Goal: Book appointment/travel/reservation

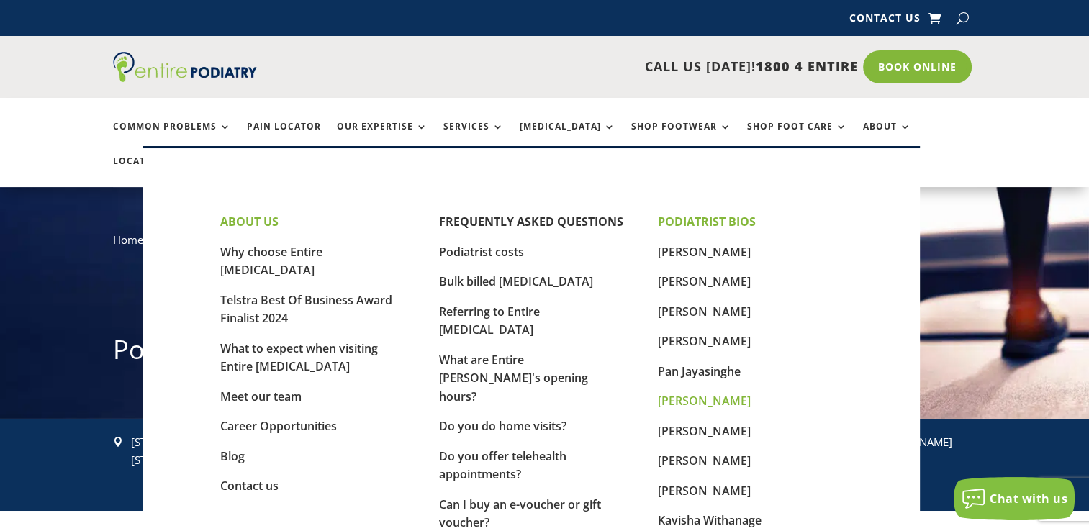
click at [705, 401] on link "[PERSON_NAME]" at bounding box center [704, 401] width 93 height 16
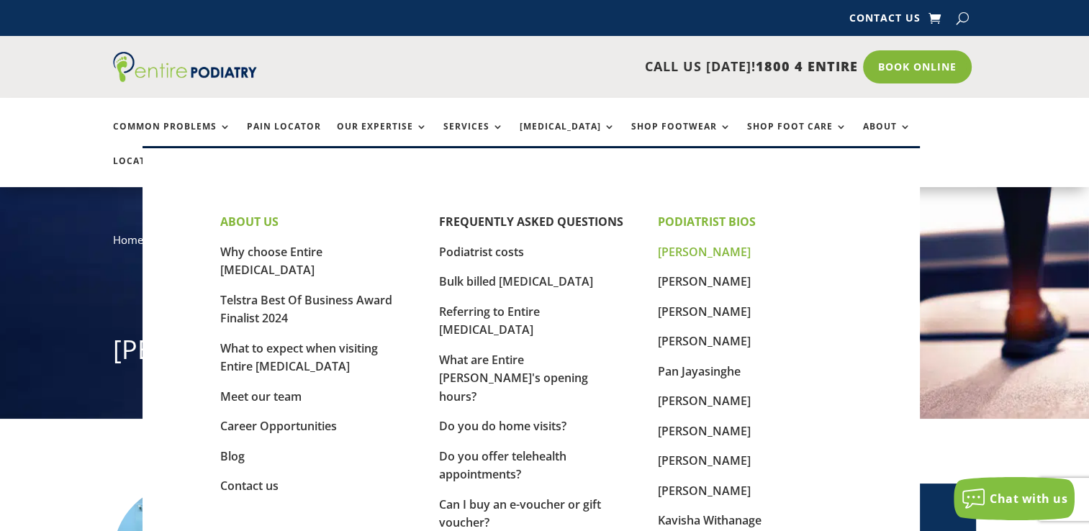
click at [694, 255] on link "[PERSON_NAME]" at bounding box center [704, 252] width 93 height 16
click at [702, 403] on link "[PERSON_NAME]" at bounding box center [704, 401] width 93 height 16
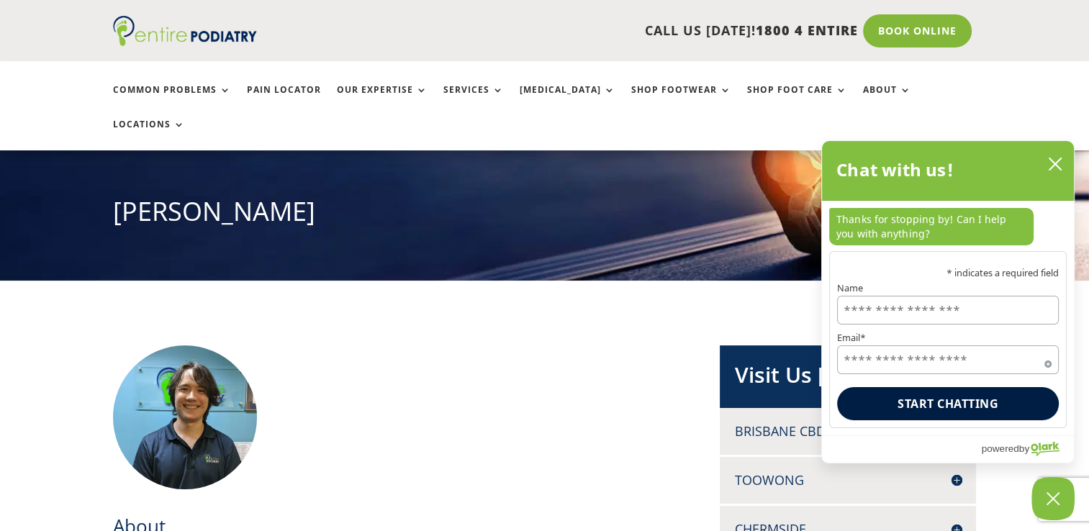
scroll to position [163, 0]
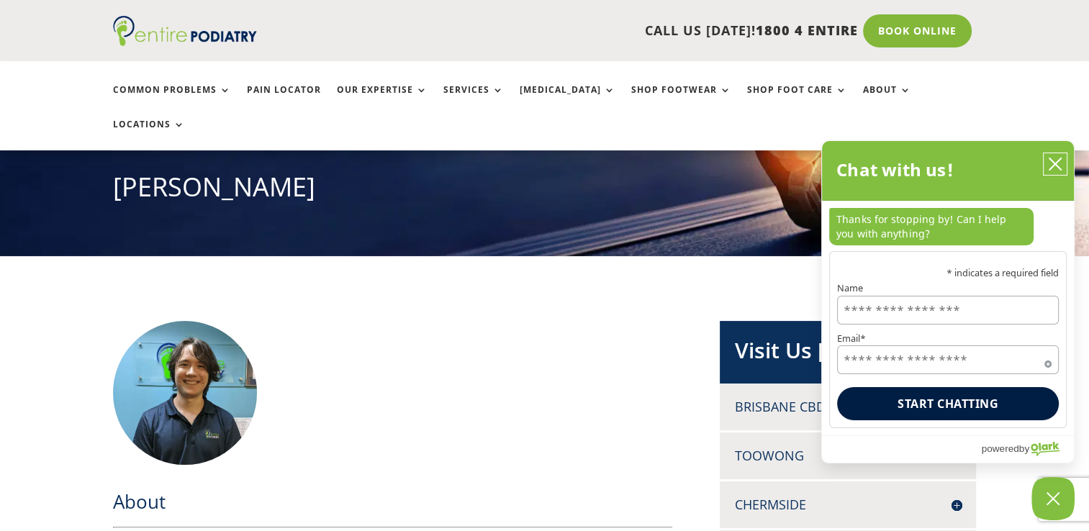
click at [1053, 166] on icon "close chatbox" at bounding box center [1055, 164] width 14 height 14
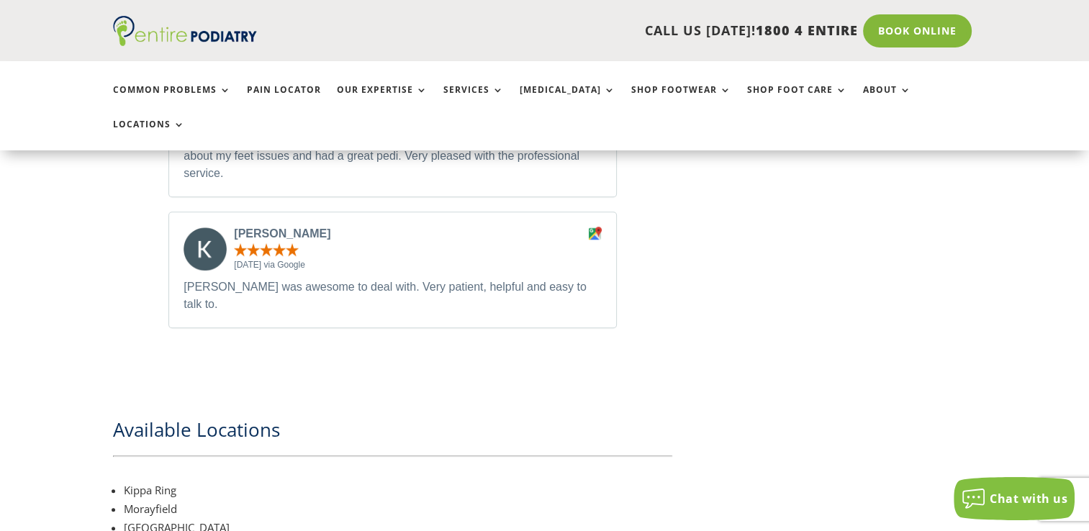
scroll to position [1285, 0]
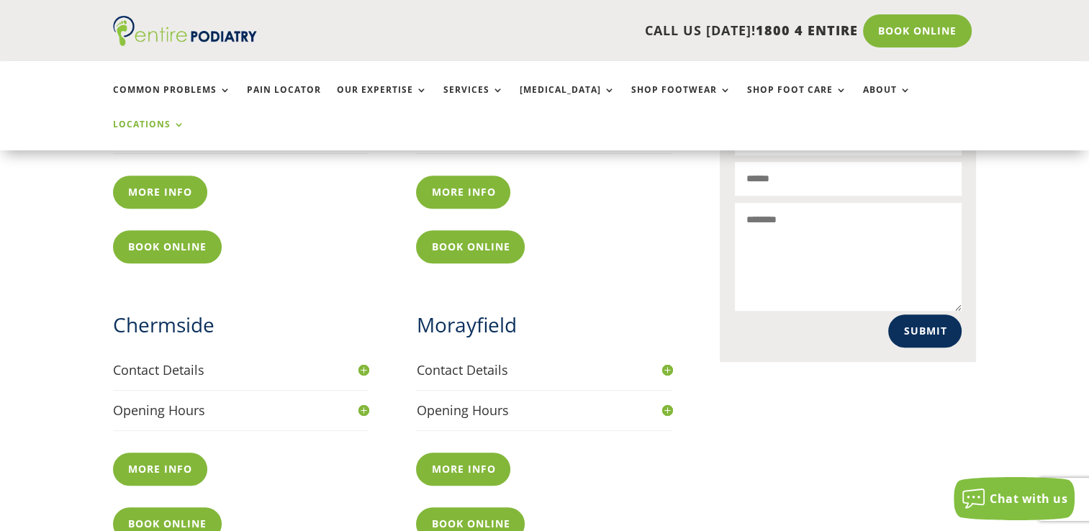
scroll to position [719, 0]
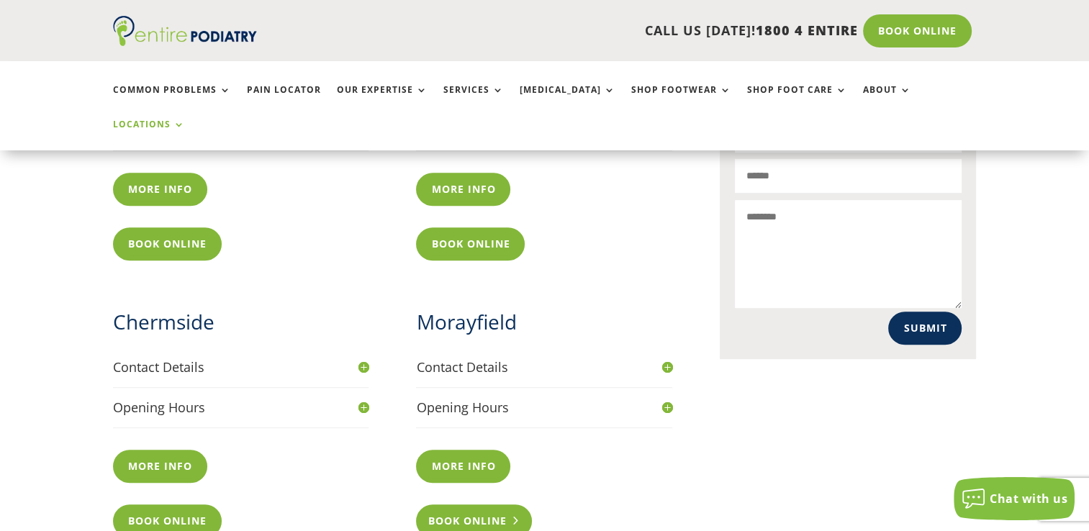
click at [472, 504] on link "Book Online" at bounding box center [474, 520] width 116 height 33
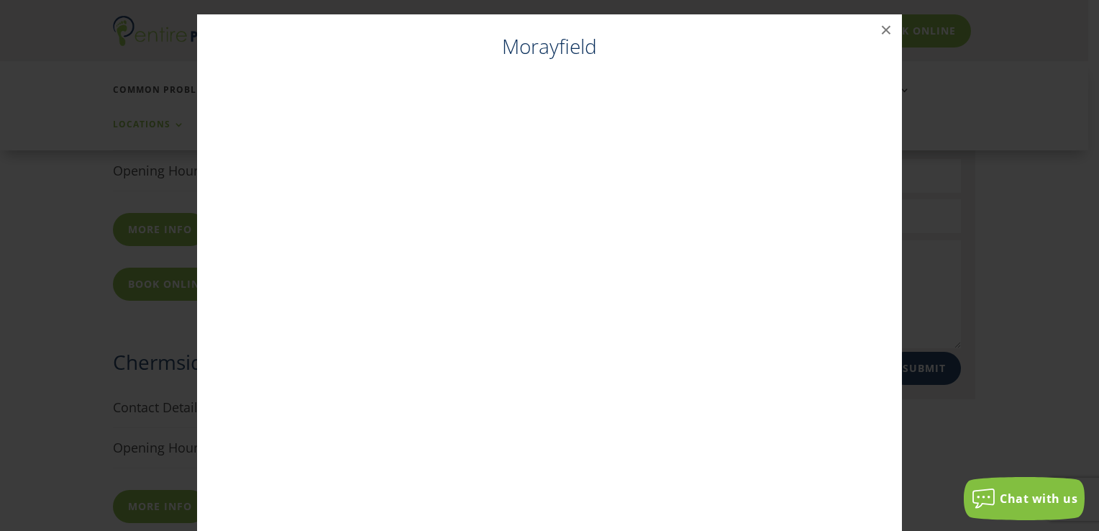
scroll to position [29, 0]
